Goal: Task Accomplishment & Management: Use online tool/utility

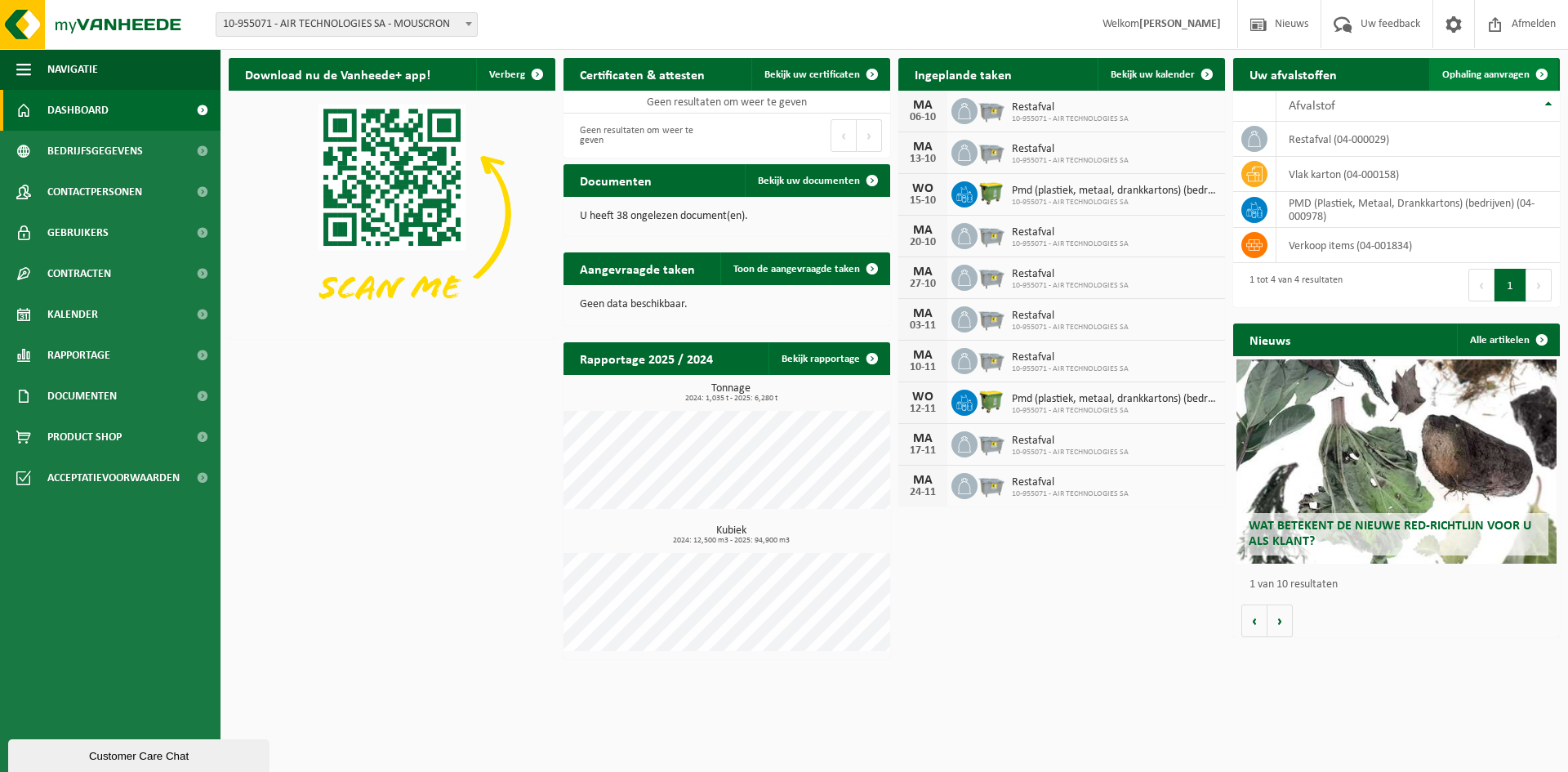
click at [1540, 74] on span at bounding box center [1542, 74] width 32 height 32
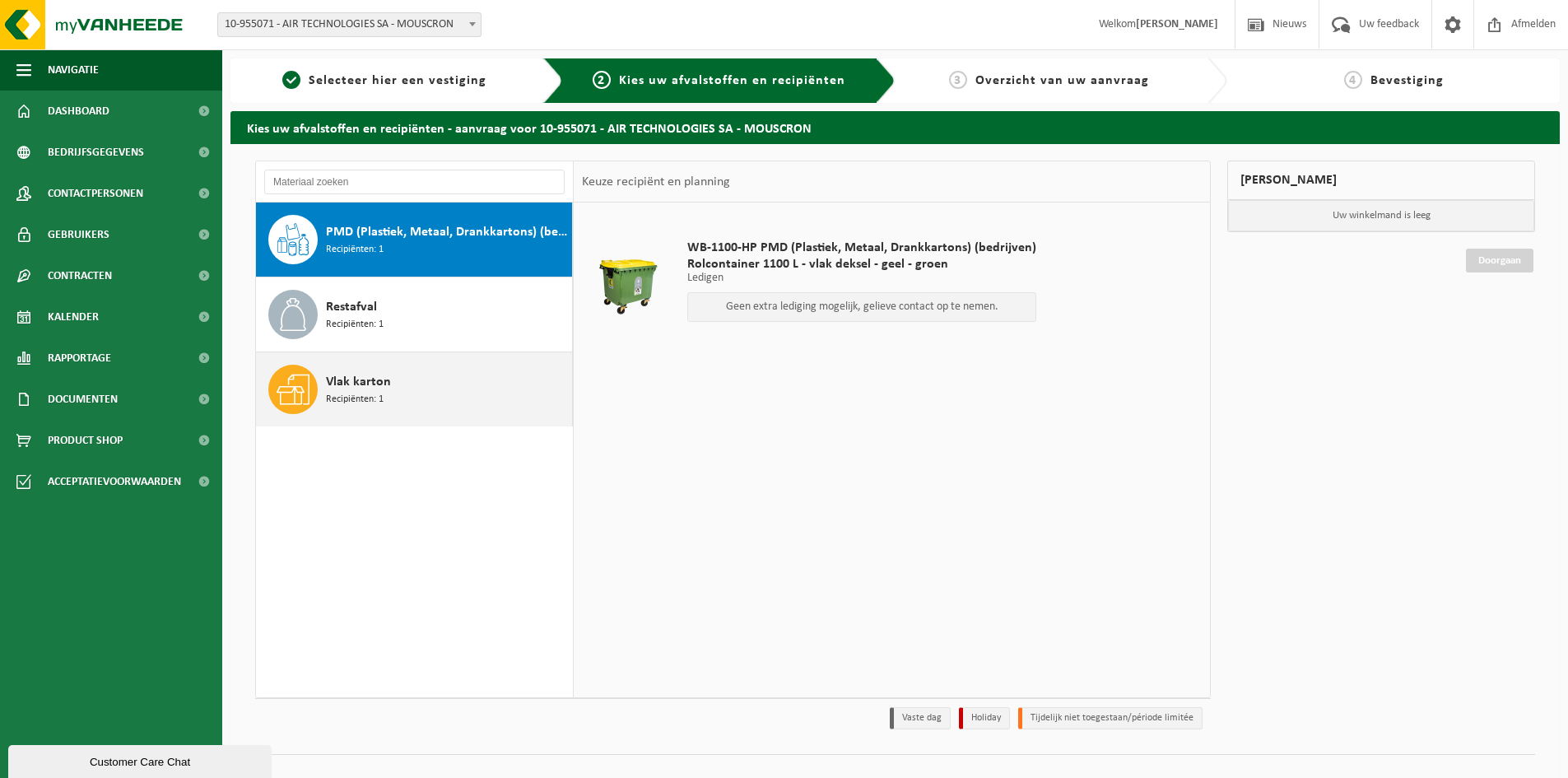
click at [342, 385] on span "Vlak karton" at bounding box center [357, 382] width 65 height 19
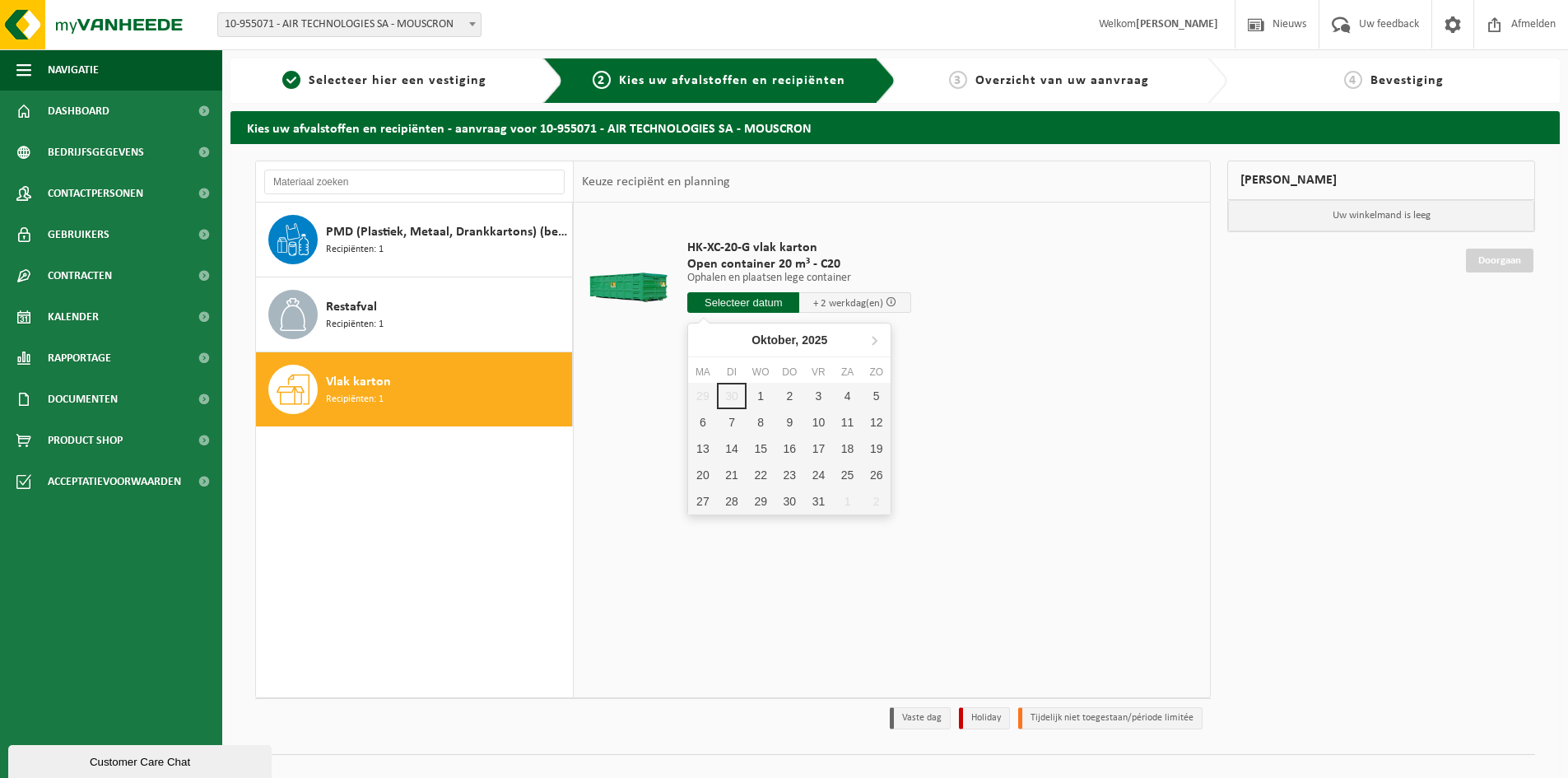
click at [770, 302] on input "text" at bounding box center [743, 302] width 112 height 20
click at [762, 397] on div "1" at bounding box center [761, 397] width 29 height 27
type input "Van 2025-10-01"
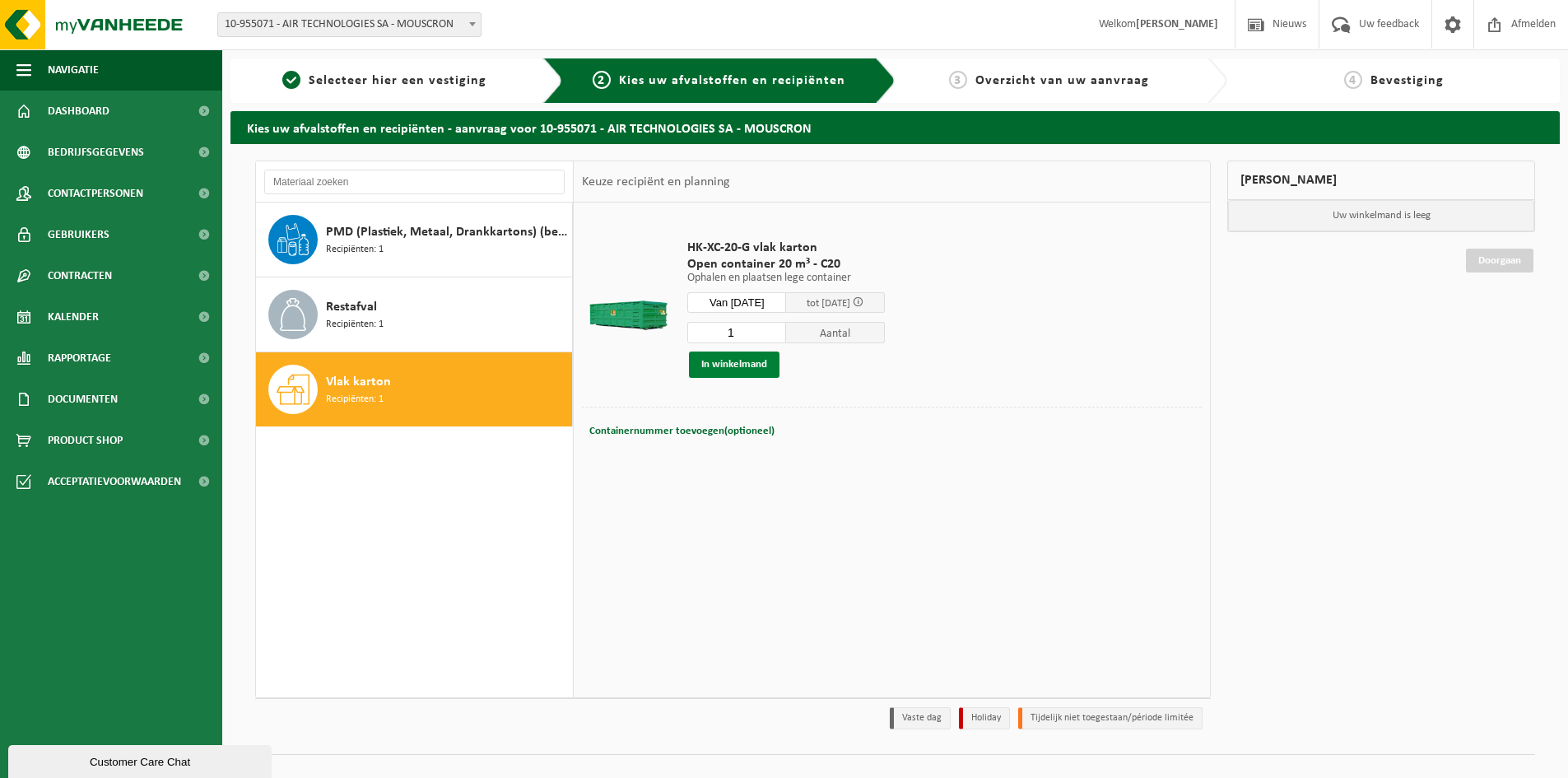
click at [754, 368] on button "In winkelmand" at bounding box center [734, 365] width 90 height 27
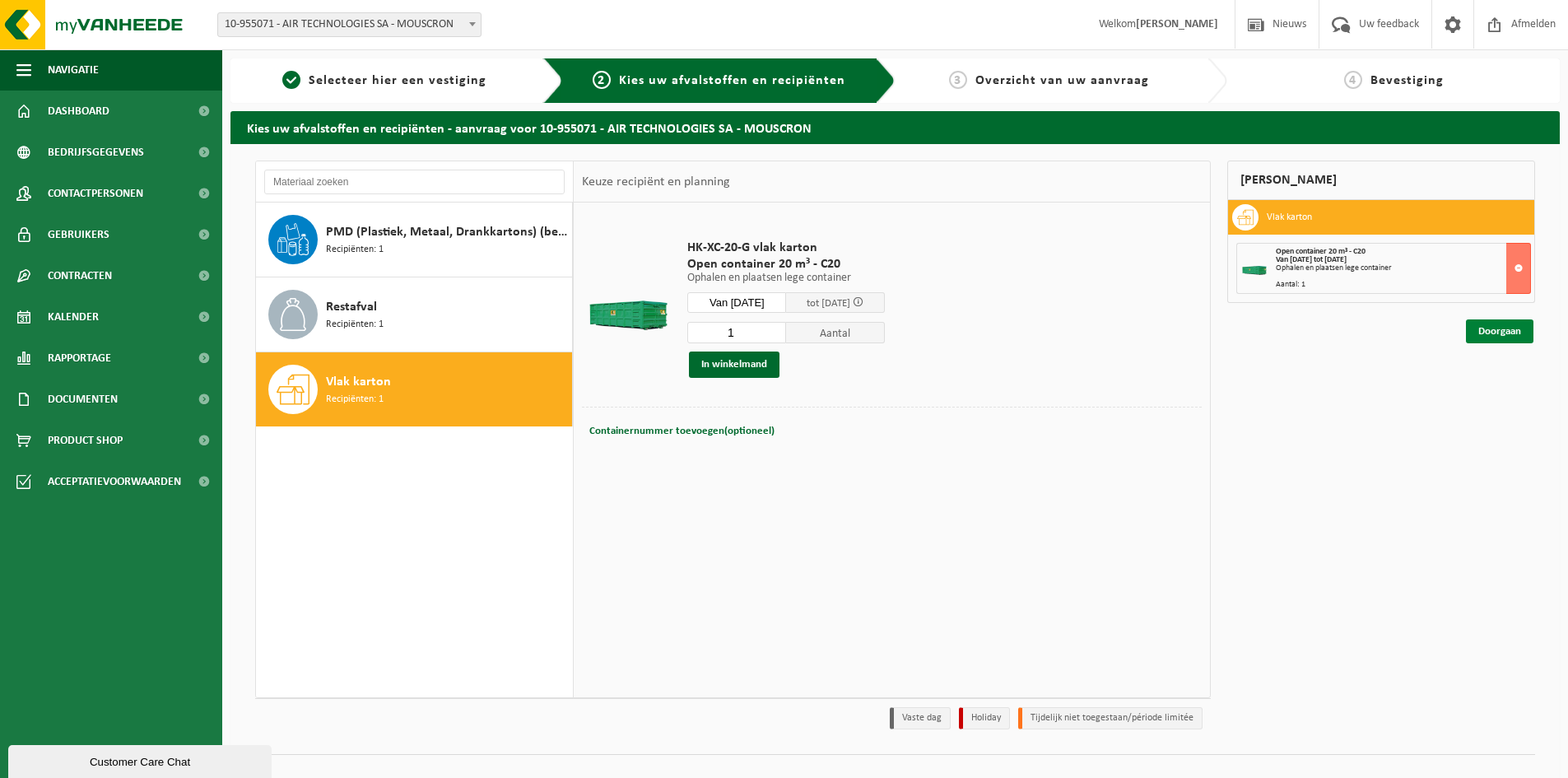
click at [1498, 333] on link "Doorgaan" at bounding box center [1500, 331] width 67 height 24
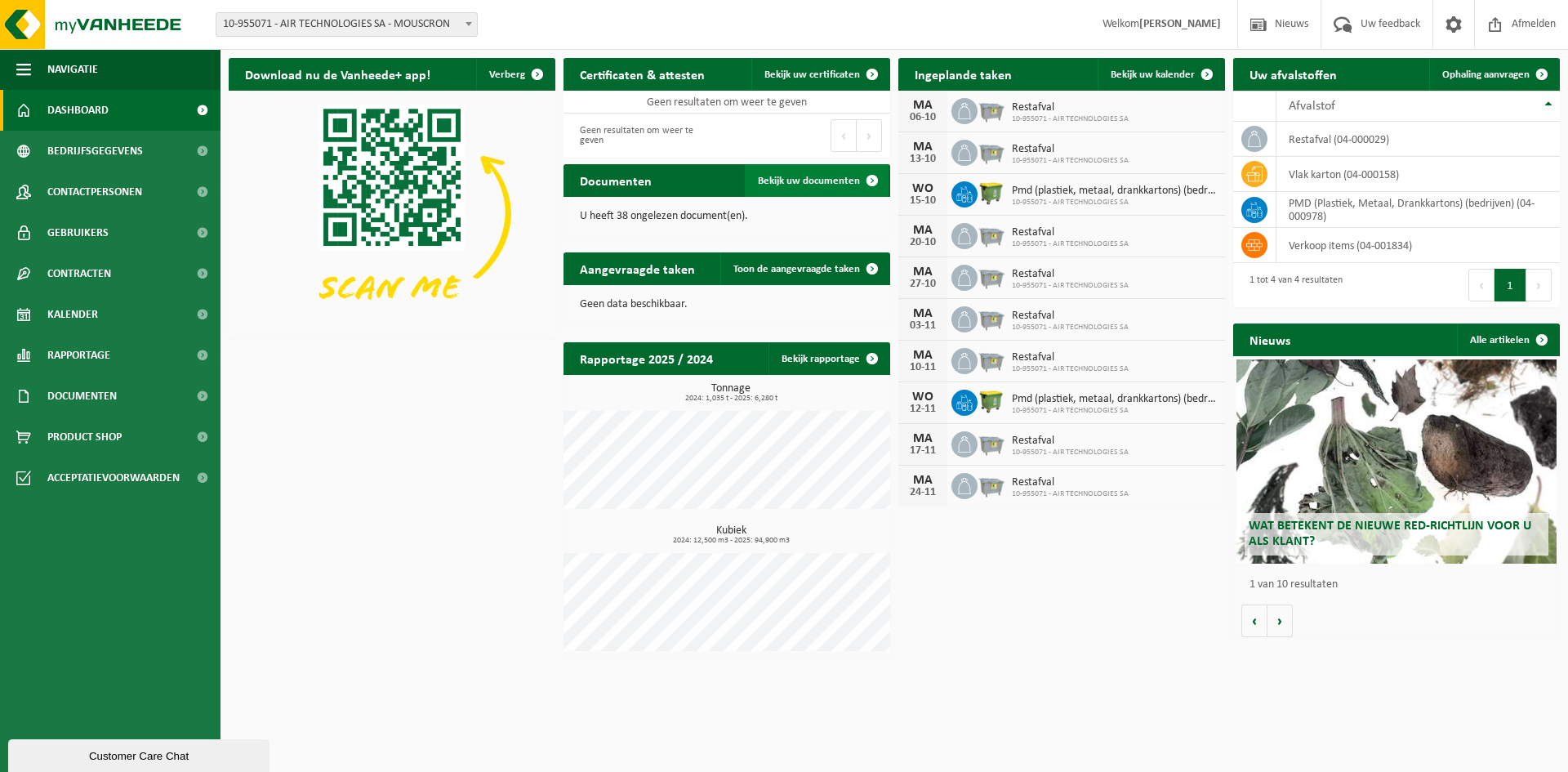
click at [874, 179] on span at bounding box center [872, 180] width 32 height 32
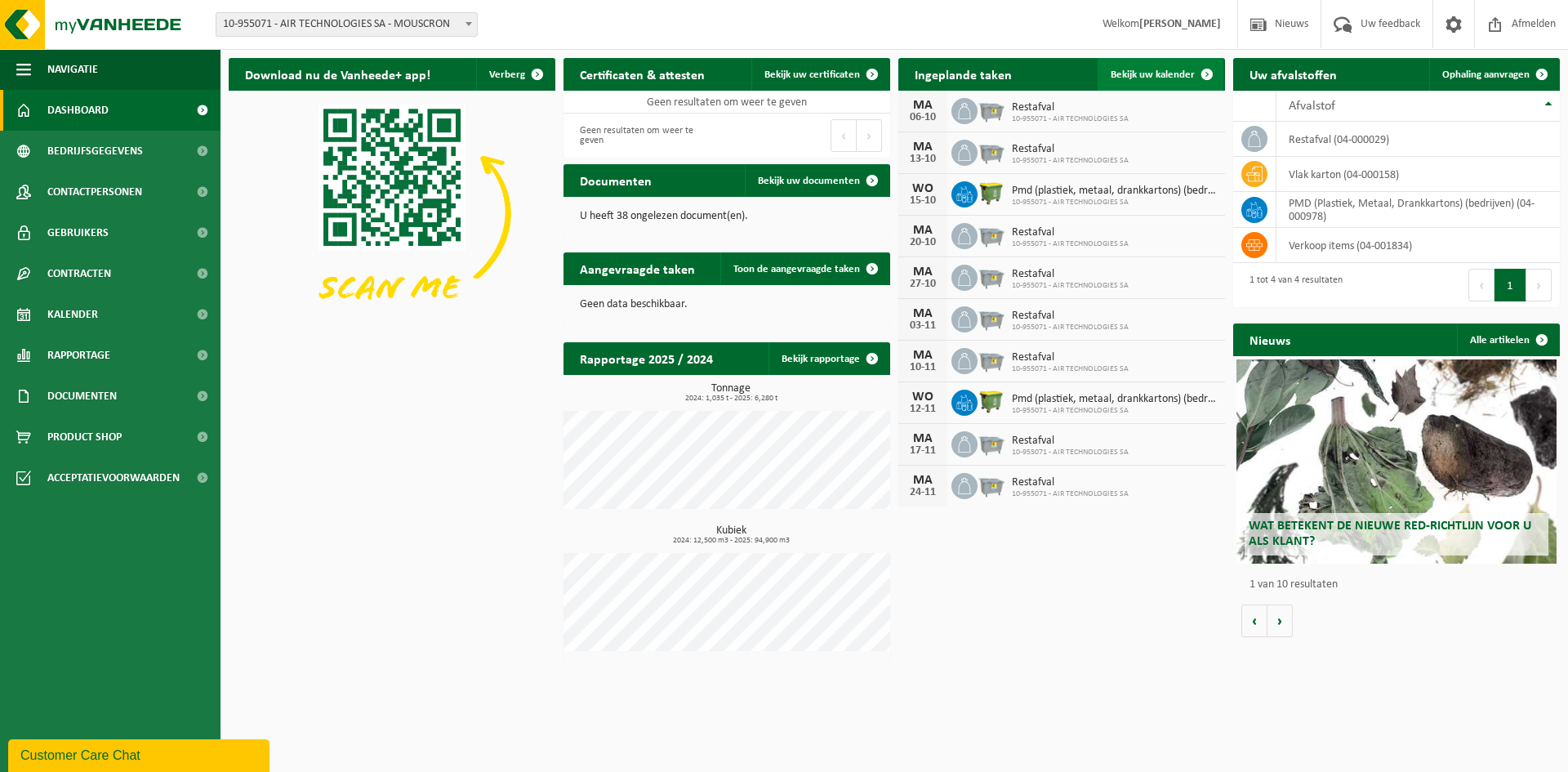
click at [1206, 72] on span at bounding box center [1206, 74] width 32 height 32
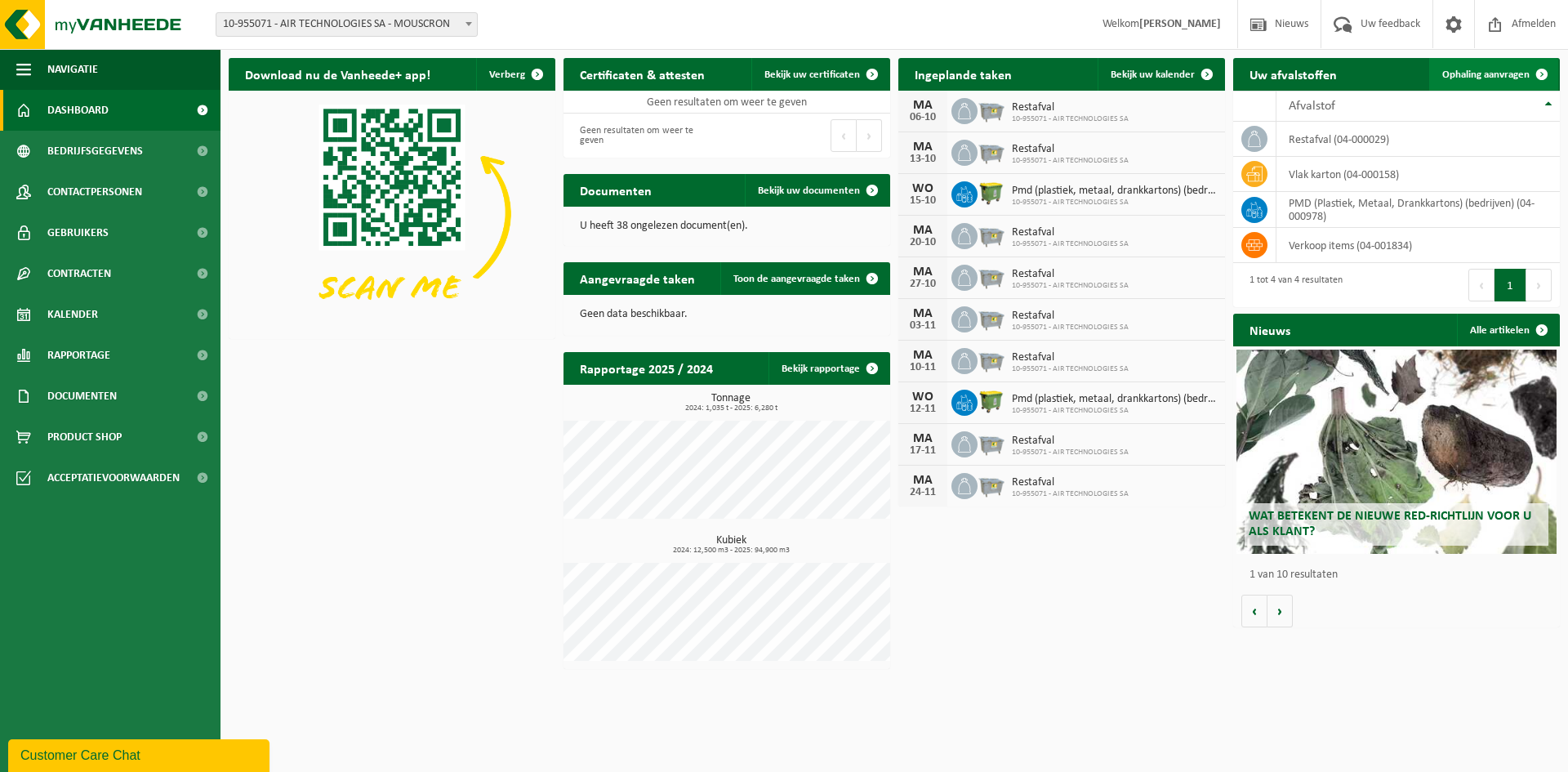
click at [1543, 70] on span at bounding box center [1542, 74] width 32 height 32
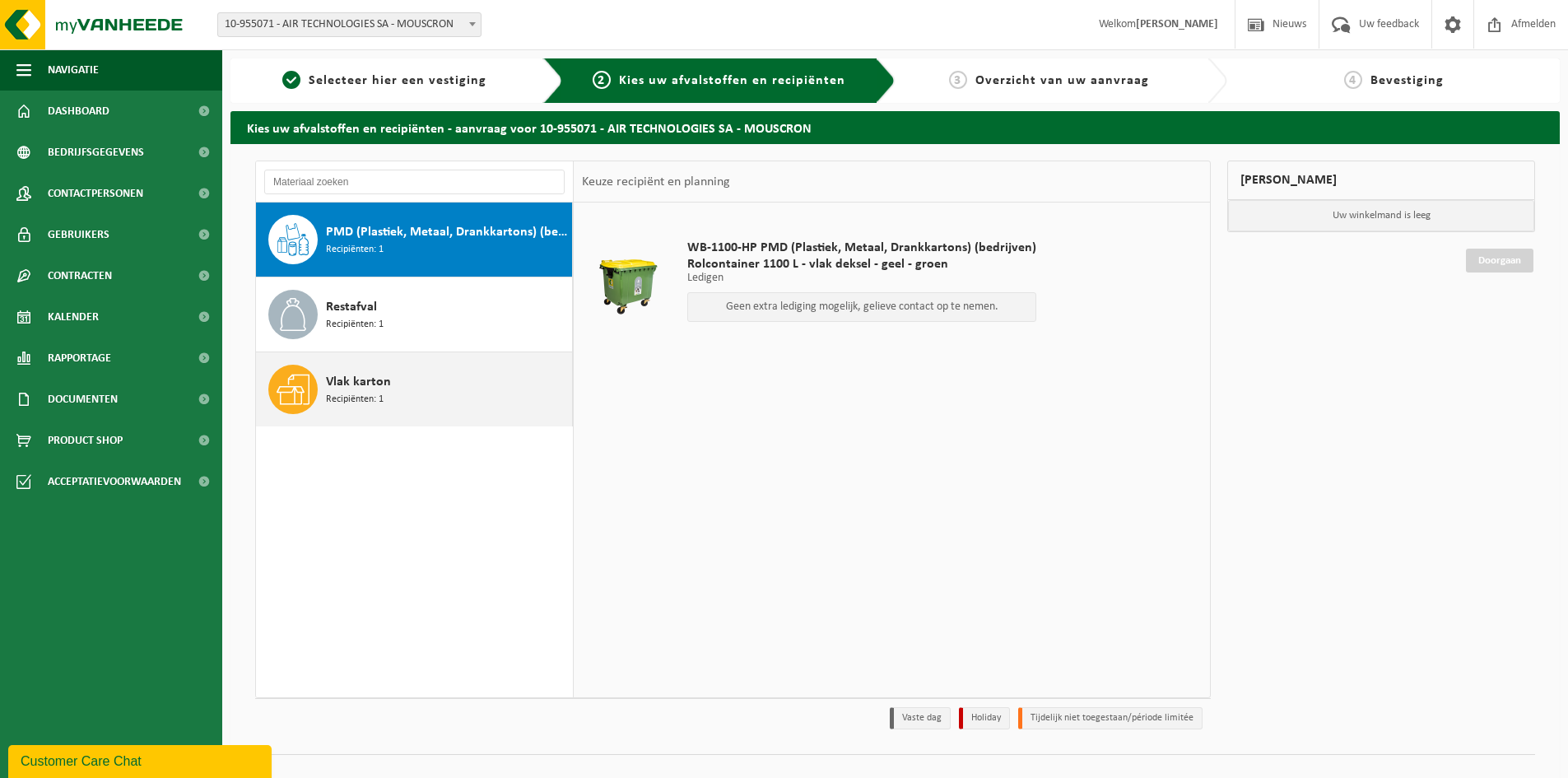
click at [350, 392] on span "Recipiënten: 1" at bounding box center [354, 400] width 58 height 16
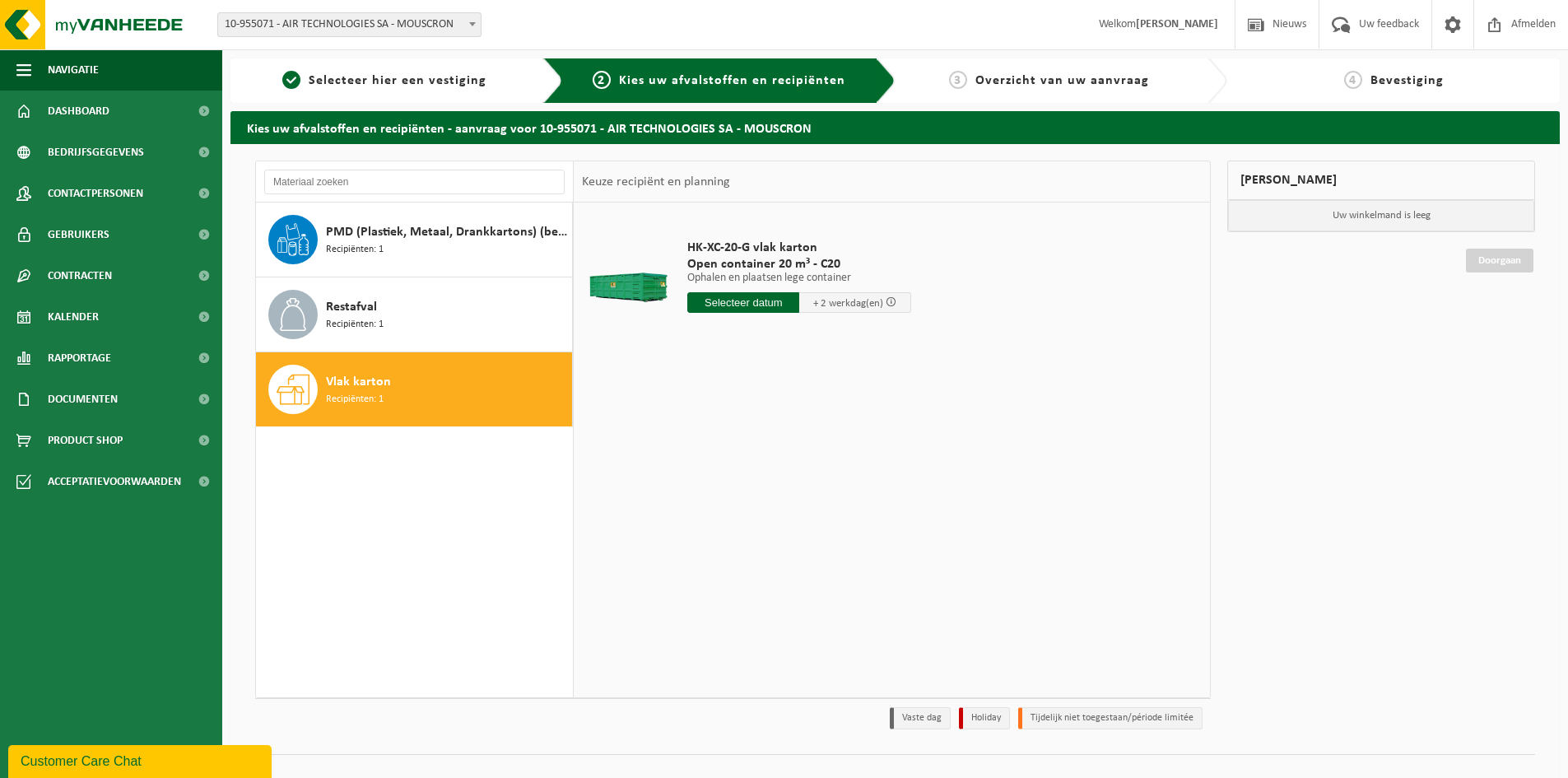
click at [836, 307] on span "+ 2 werkdag(en)" at bounding box center [848, 304] width 70 height 11
click at [774, 301] on input "text" at bounding box center [743, 302] width 112 height 20
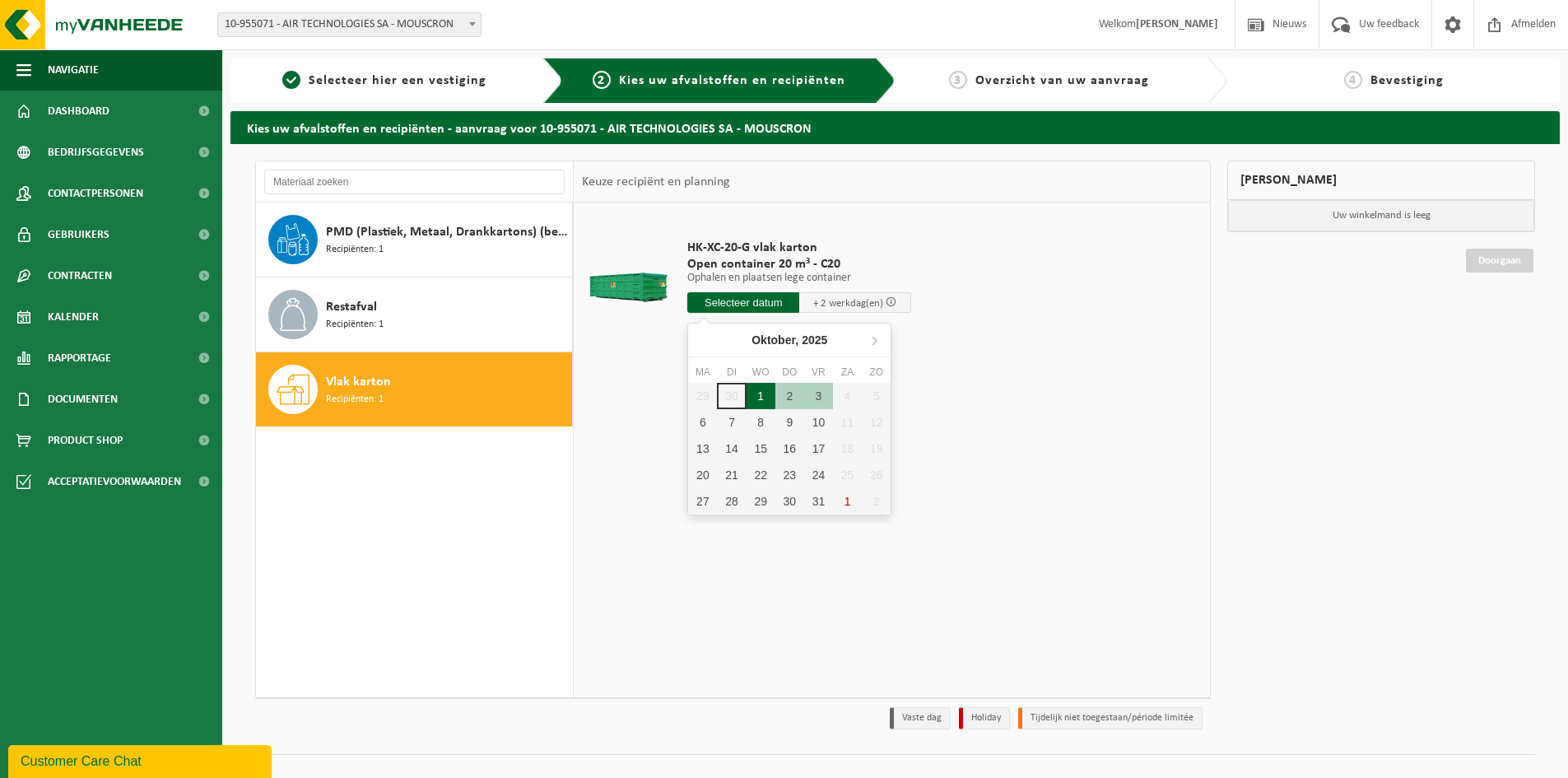
click at [757, 394] on div "1" at bounding box center [761, 397] width 29 height 27
type input "Van 2025-10-01"
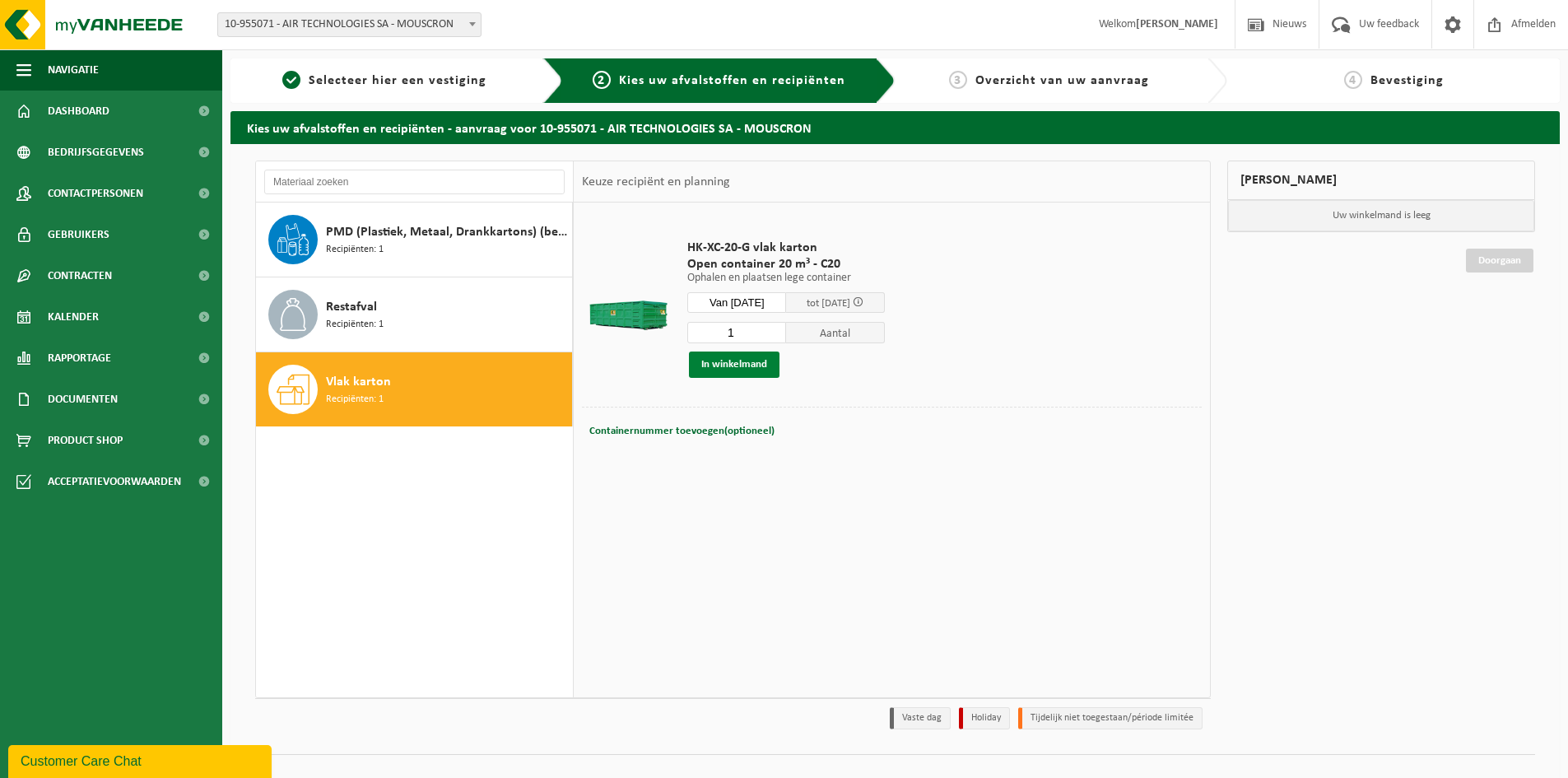
click at [741, 367] on button "In winkelmand" at bounding box center [734, 365] width 90 height 27
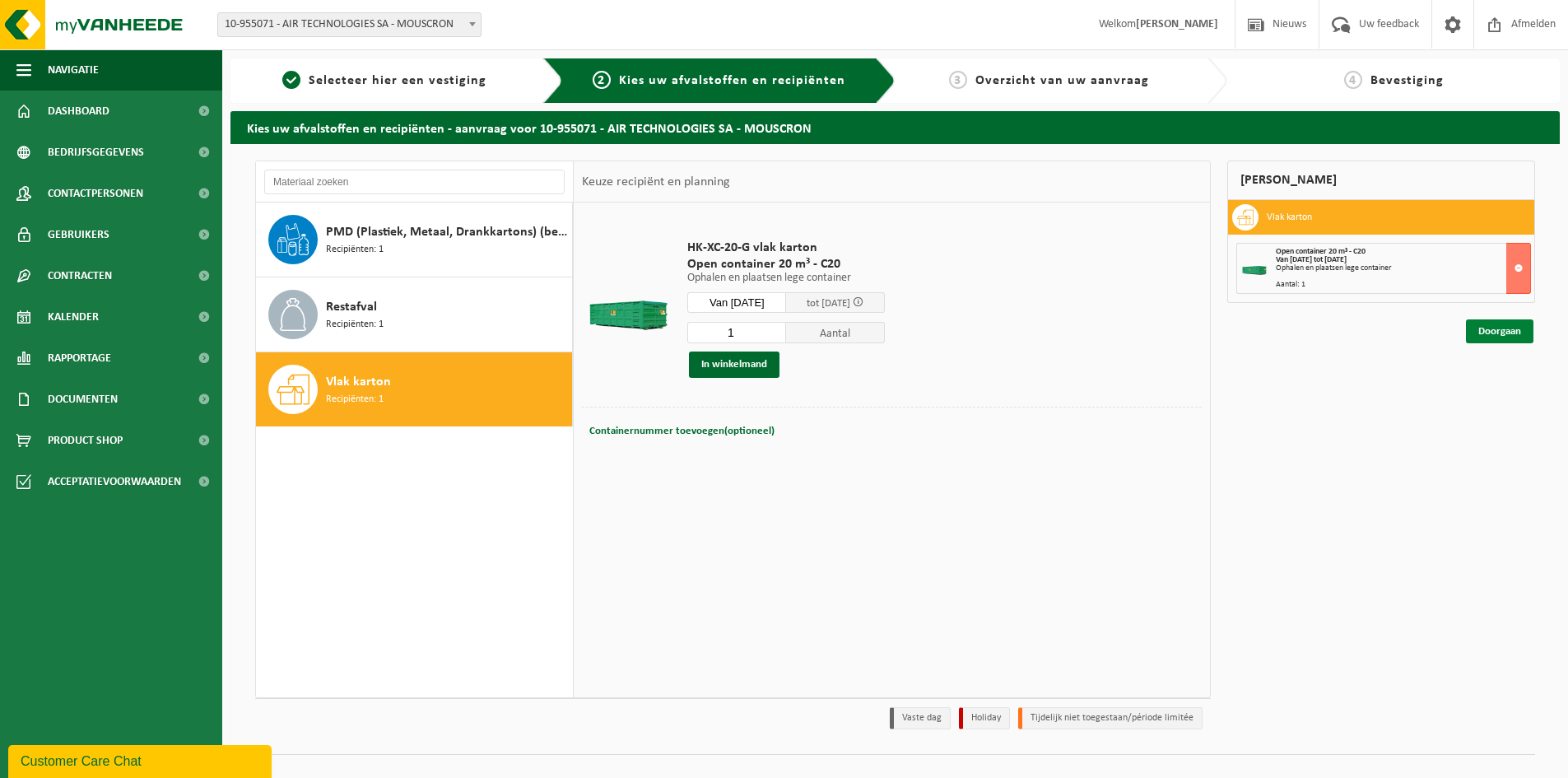
click at [1495, 334] on link "Doorgaan" at bounding box center [1500, 331] width 67 height 24
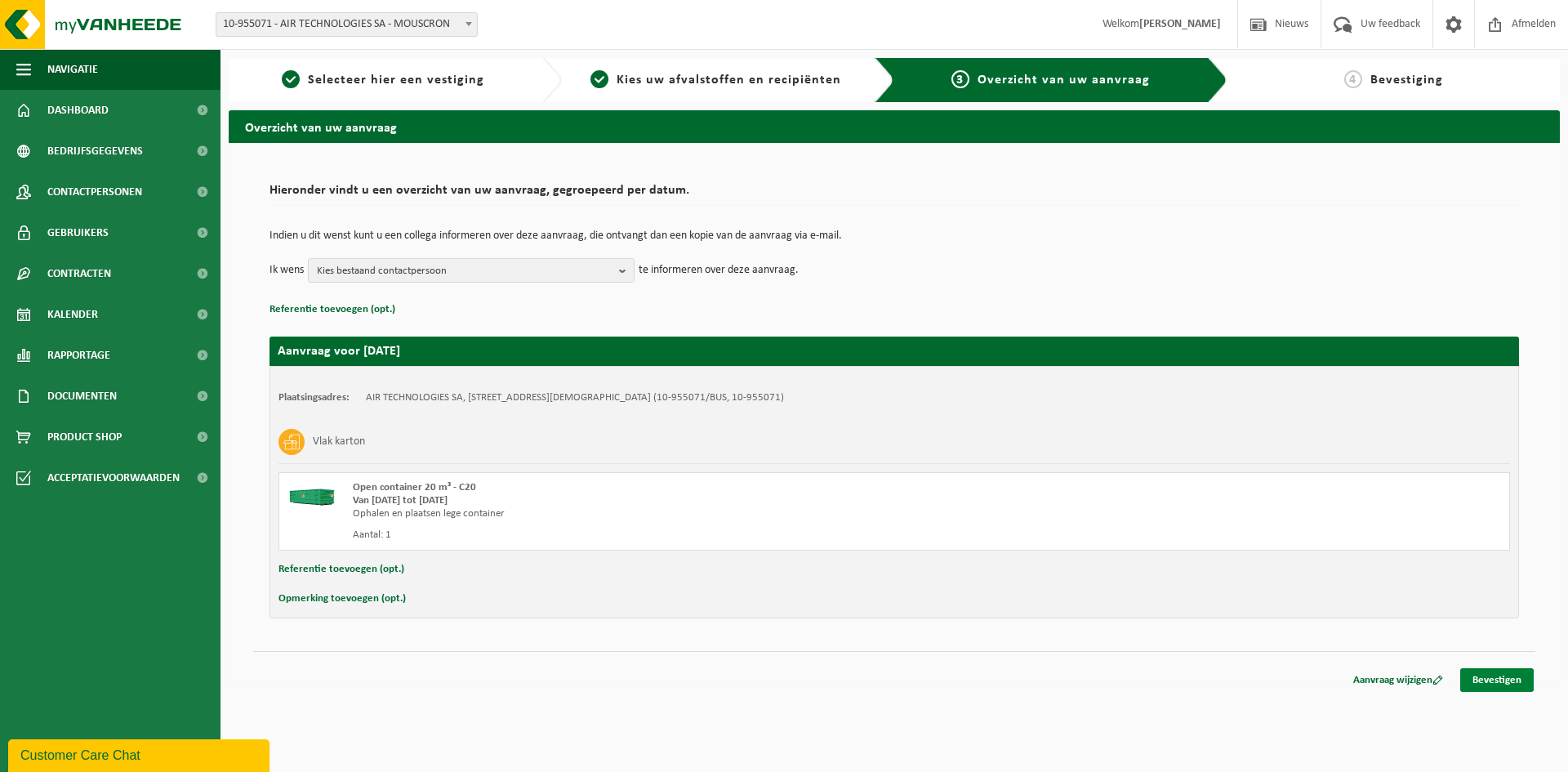
click at [1509, 682] on link "Bevestigen" at bounding box center [1498, 680] width 74 height 24
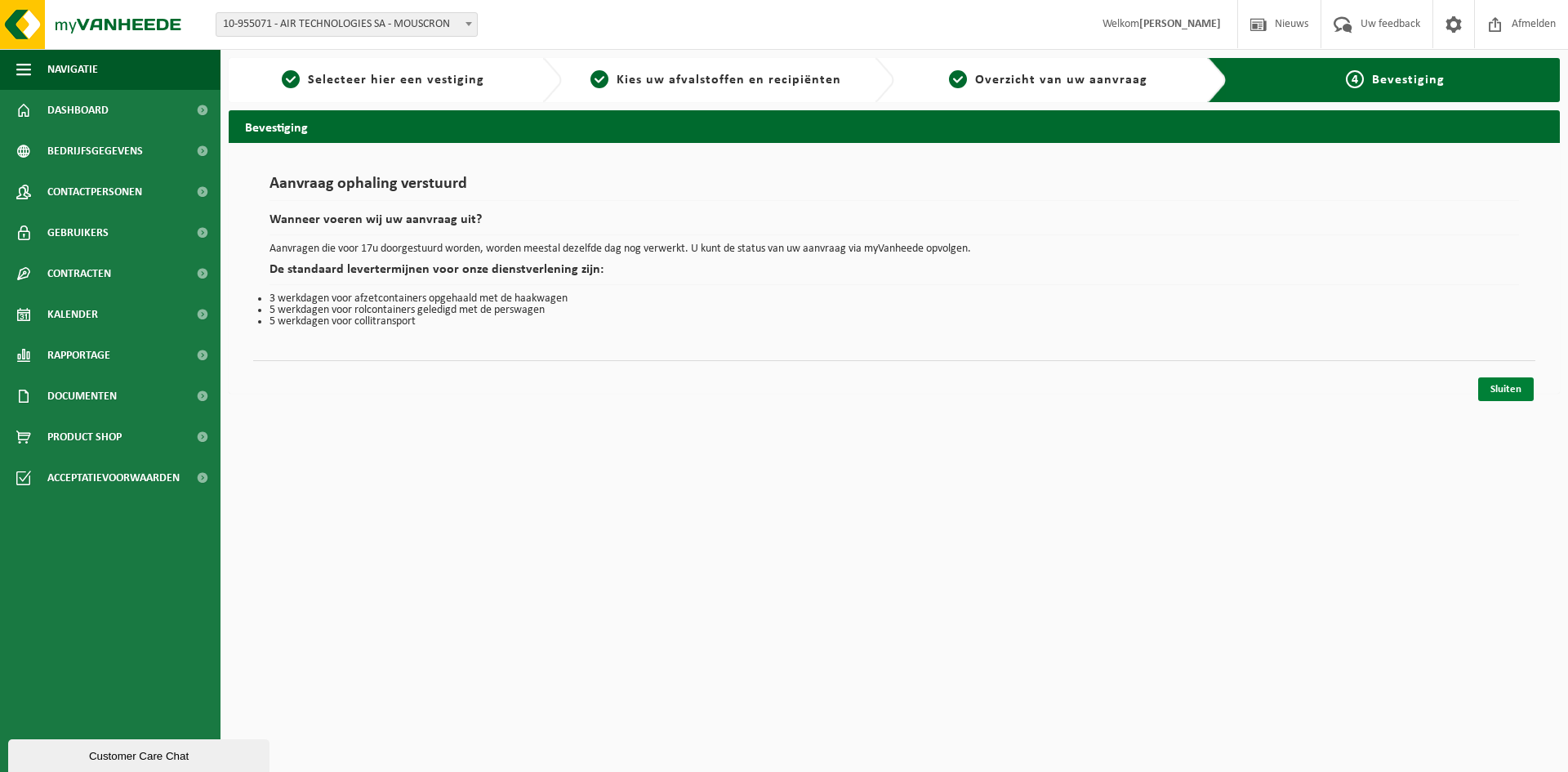
click at [1501, 386] on link "Sluiten" at bounding box center [1506, 389] width 55 height 24
